Goal: Browse casually

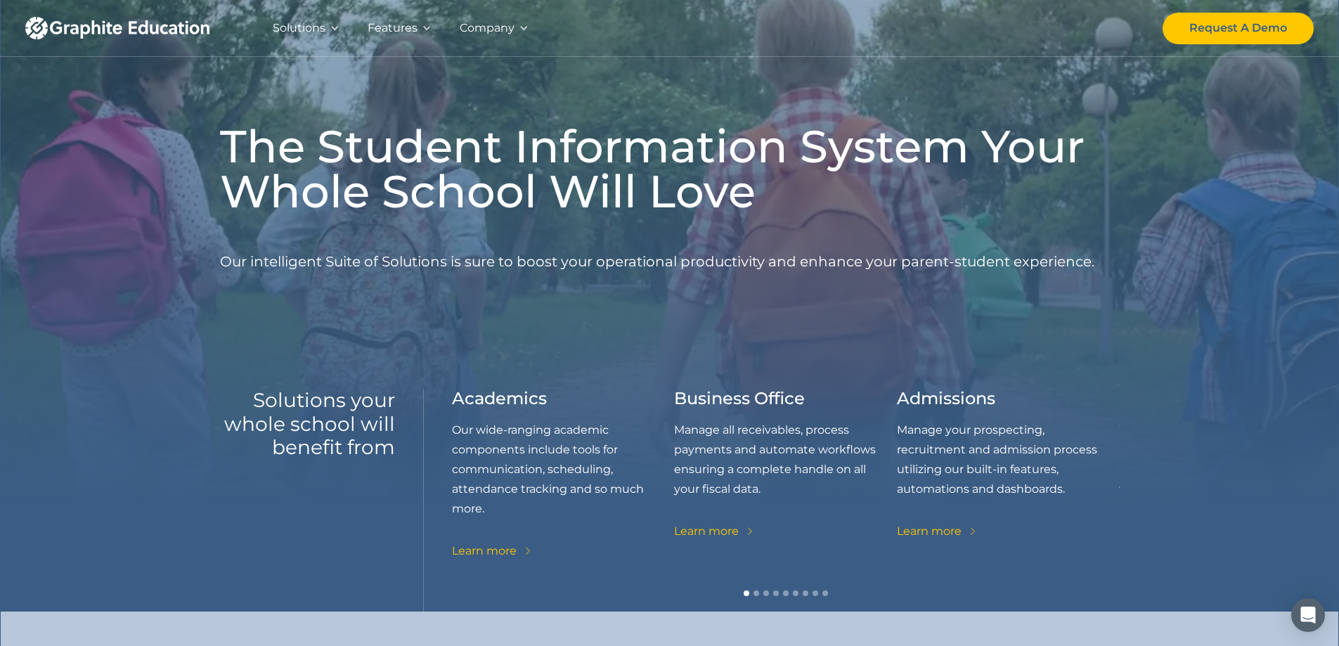
click at [313, 29] on div "Solutions" at bounding box center [299, 28] width 53 height 20
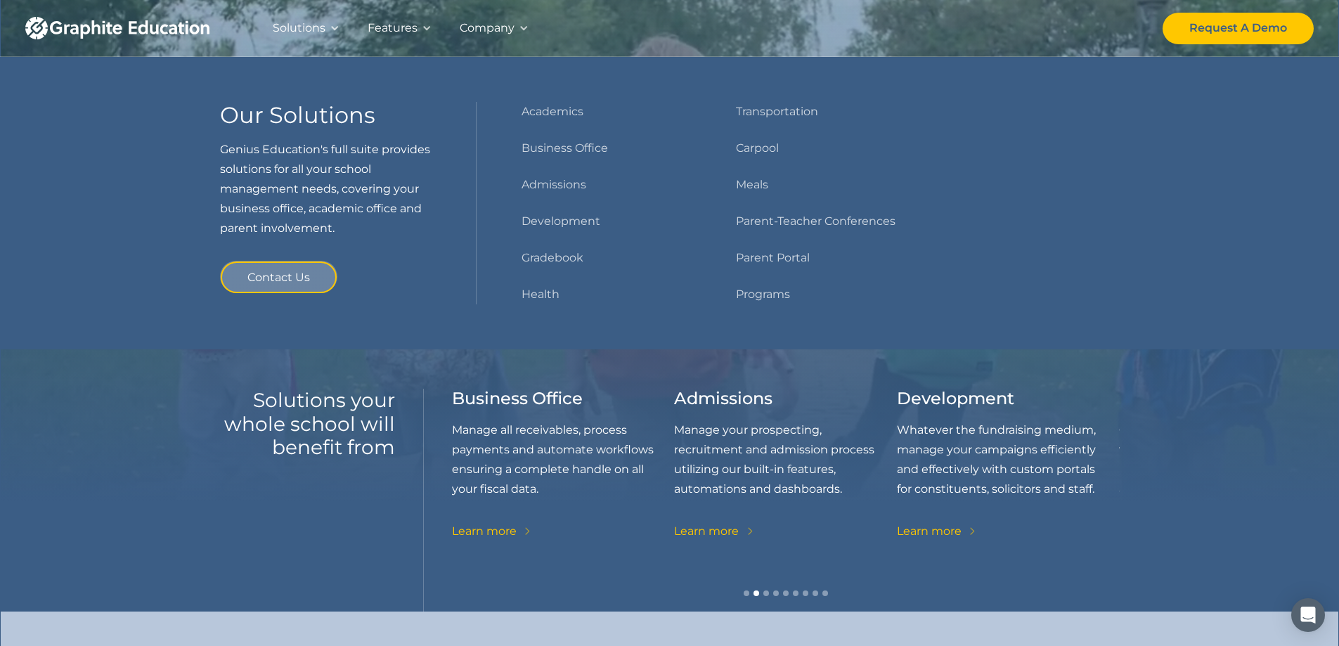
click at [433, 30] on div "Features" at bounding box center [399, 28] width 92 height 56
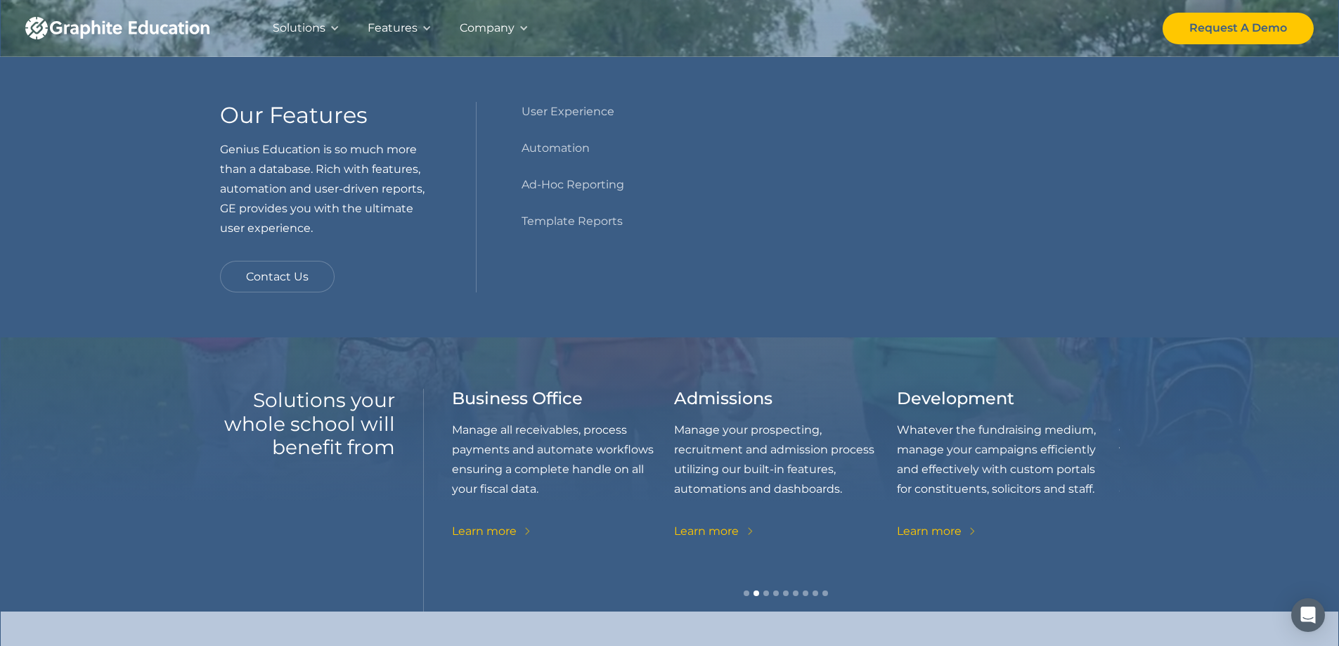
click at [512, 35] on div "Company" at bounding box center [487, 28] width 55 height 20
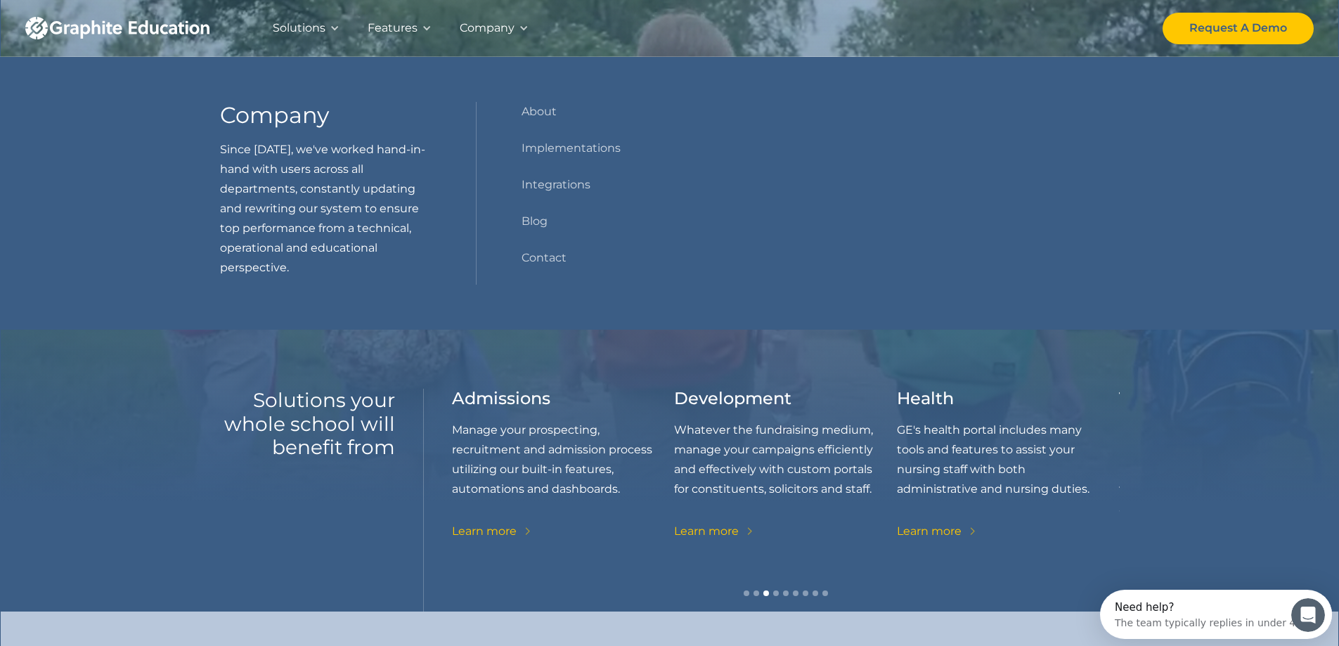
click at [1163, 394] on div "The Student Information System Your Whole School Will Love Our intelligent Suit…" at bounding box center [669, 305] width 1339 height 611
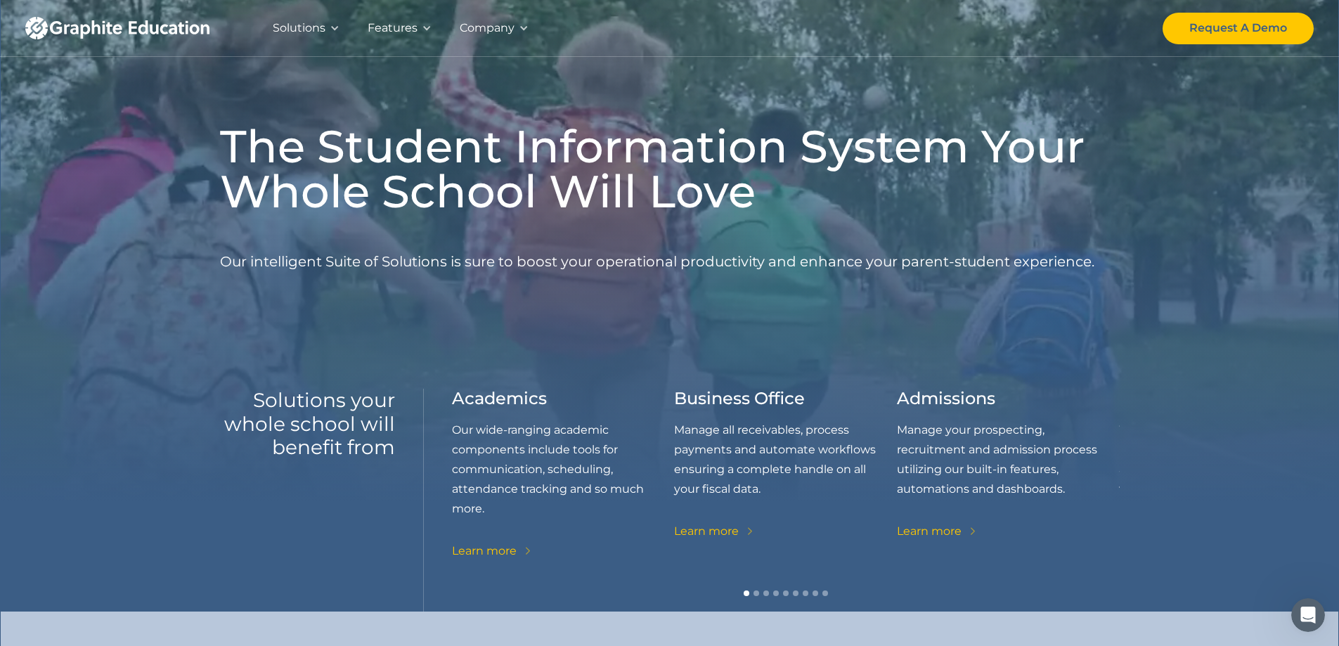
click at [56, 21] on img "home" at bounding box center [117, 28] width 184 height 22
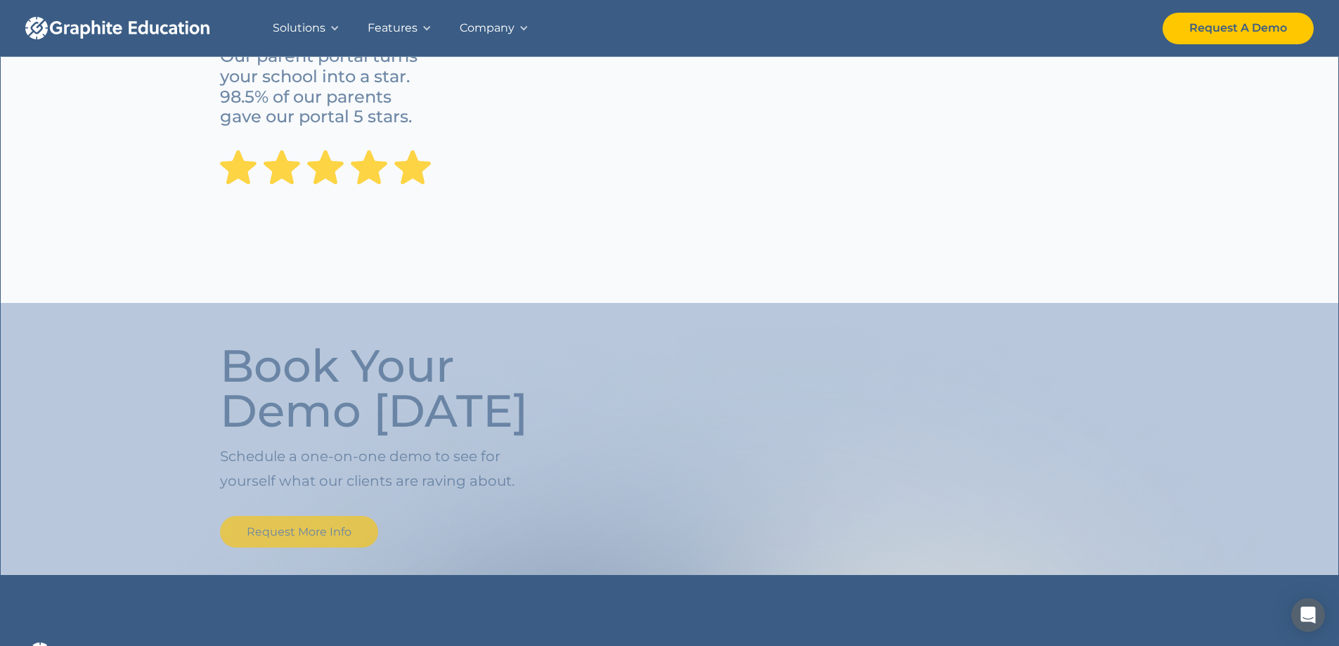
scroll to position [1677, 0]
